Goal: Information Seeking & Learning: Compare options

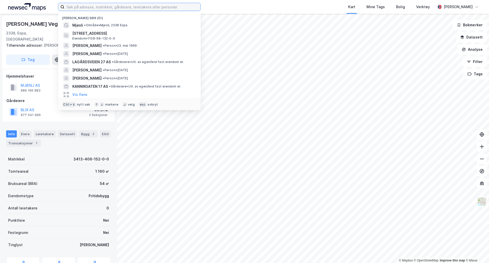
click at [91, 5] on input at bounding box center [132, 7] width 136 height 8
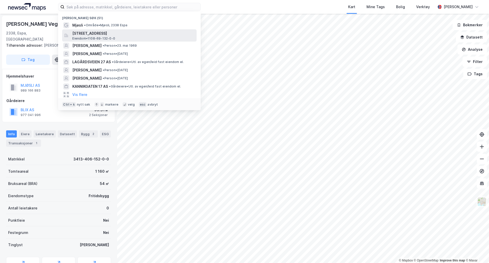
click at [91, 32] on span "[STREET_ADDRESS]" at bounding box center [133, 33] width 122 height 6
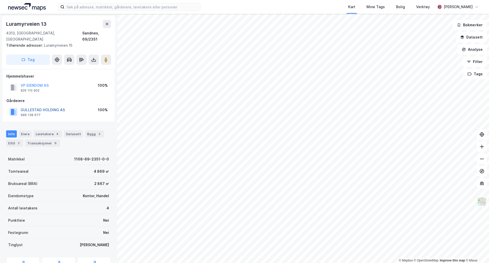
click at [0, 0] on button "GULLESTAD HOLDING AS" at bounding box center [0, 0] width 0 height 0
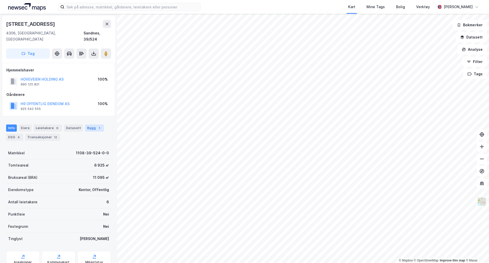
scroll to position [15, 0]
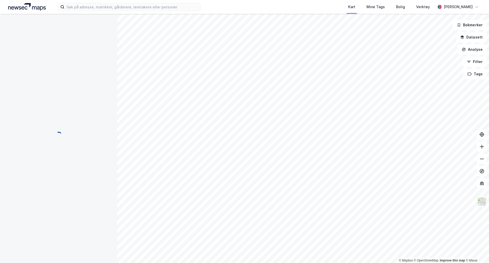
scroll to position [15, 0]
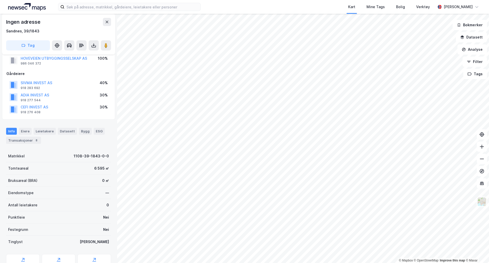
scroll to position [15, 0]
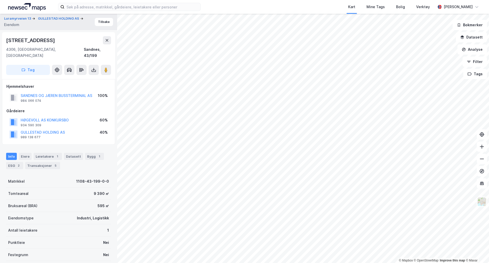
scroll to position [15, 0]
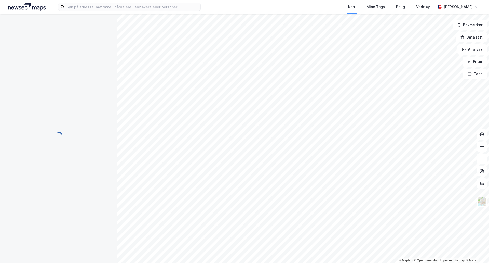
scroll to position [15, 0]
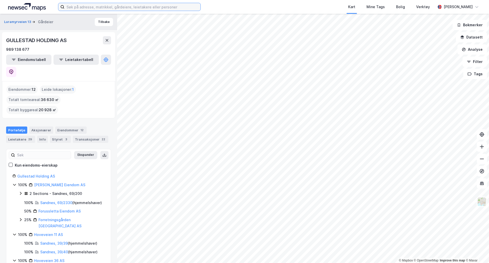
click at [149, 10] on input at bounding box center [132, 7] width 136 height 8
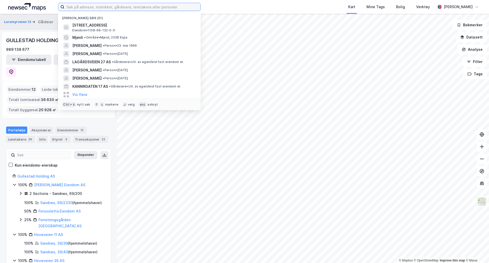
click at [89, 9] on input at bounding box center [132, 7] width 136 height 8
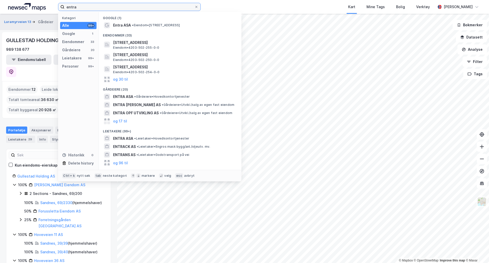
click at [122, 7] on input "entra" at bounding box center [129, 7] width 130 height 8
type input "e"
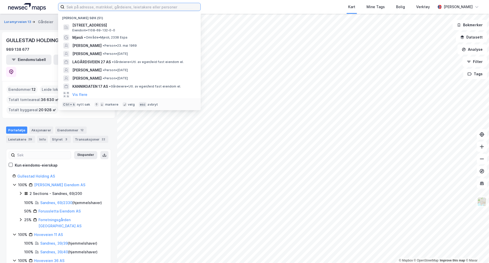
type input "s"
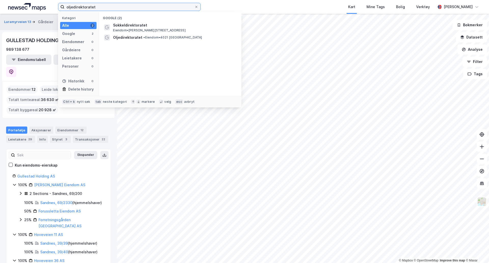
type input "oljedirektoratet"
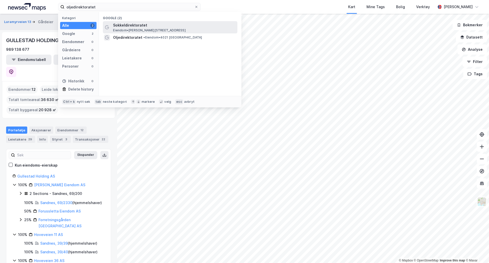
click at [119, 25] on span "Sokkeldirektoratet" at bounding box center [174, 25] width 122 height 6
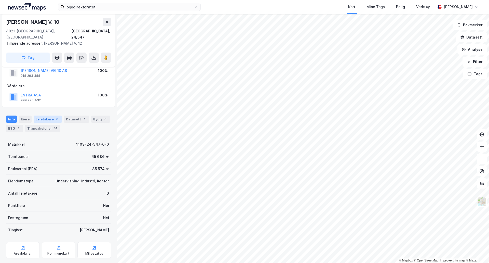
scroll to position [21, 0]
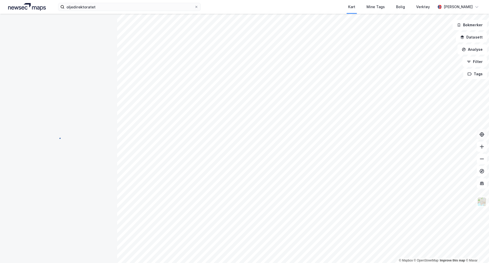
scroll to position [21, 0]
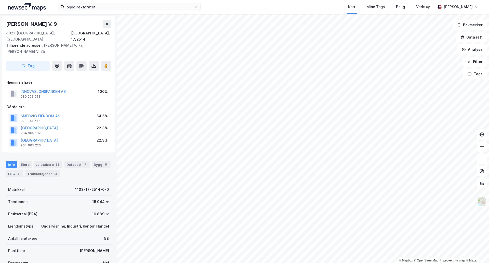
scroll to position [1, 0]
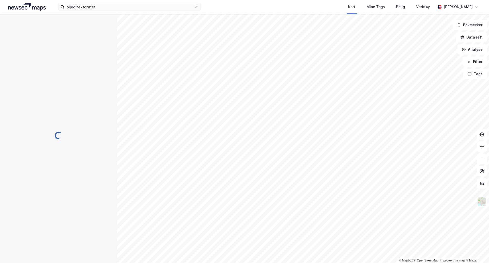
scroll to position [1, 0]
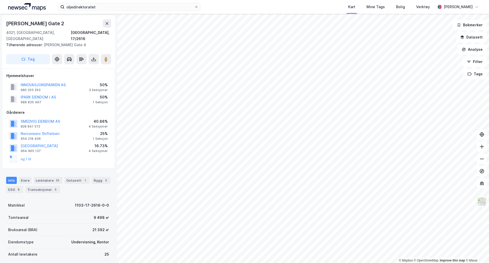
scroll to position [1, 0]
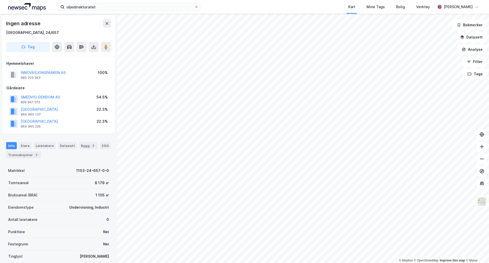
scroll to position [1, 0]
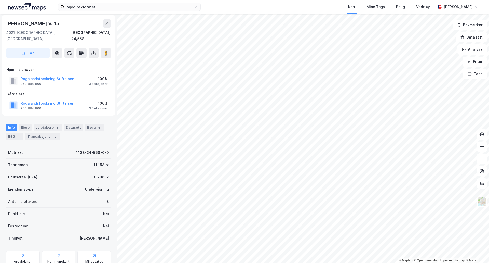
scroll to position [1, 0]
